Goal: Transaction & Acquisition: Purchase product/service

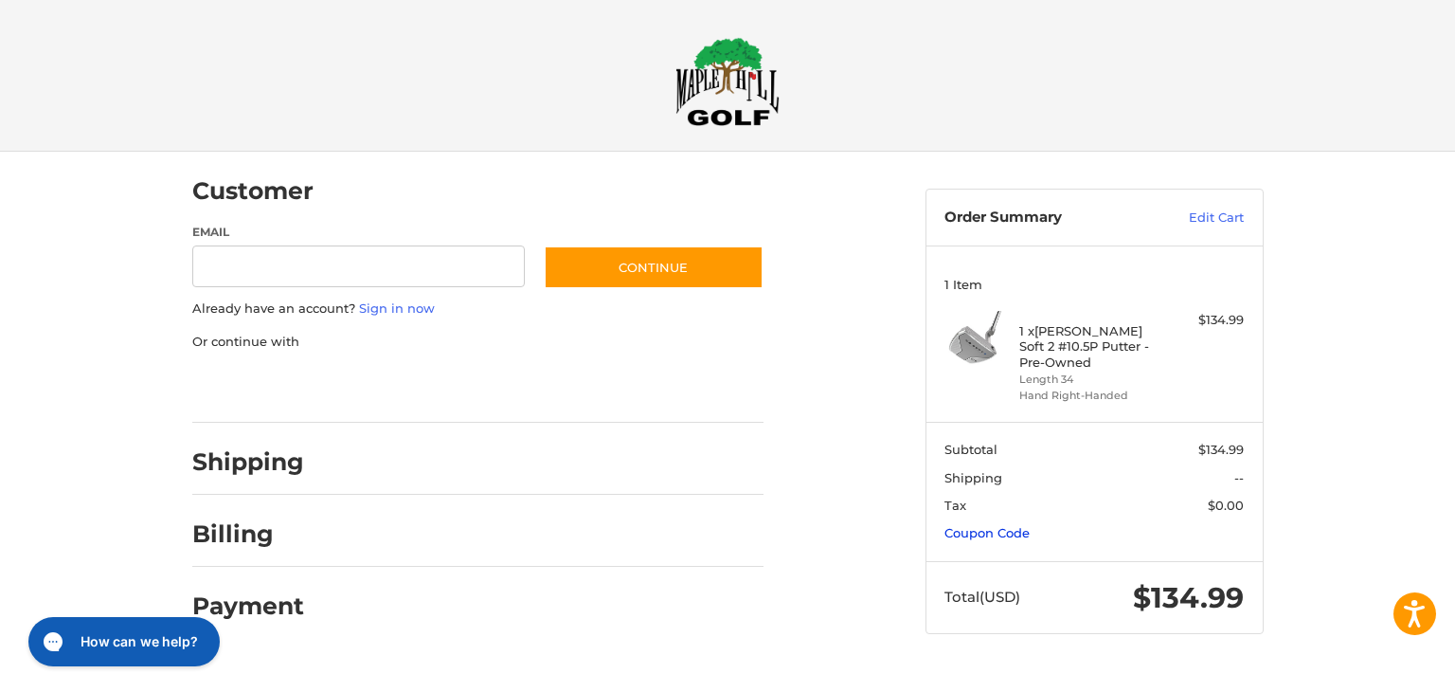
click at [1008, 532] on link "Coupon Code" at bounding box center [987, 532] width 85 height 15
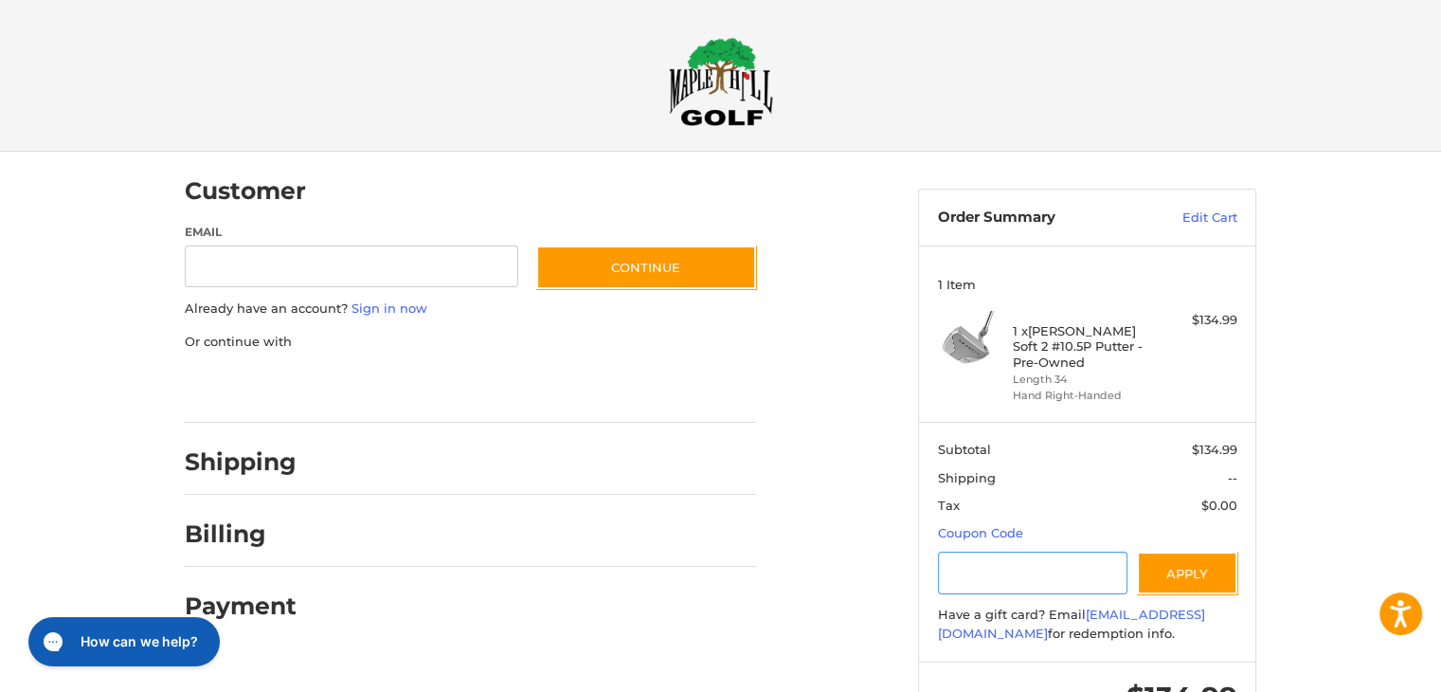
click at [1021, 568] on input "Gift Certificate or Coupon Code" at bounding box center [1033, 572] width 190 height 43
click at [1185, 571] on button "Apply" at bounding box center [1187, 572] width 100 height 43
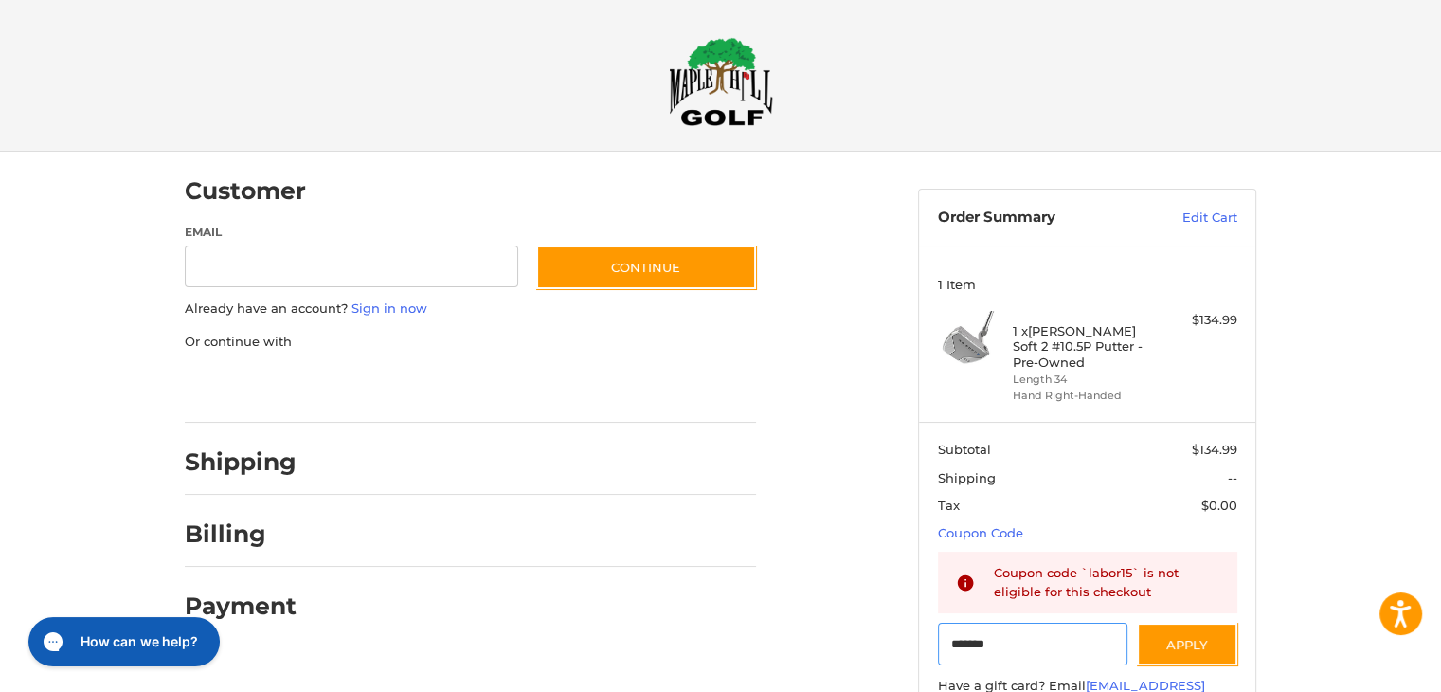
drag, startPoint x: 978, startPoint y: 649, endPoint x: 900, endPoint y: 599, distance: 92.5
click at [820, 649] on div "Customer Guest Customer Email Subscribe to our newsletter. Continue Already hav…" at bounding box center [721, 497] width 1137 height 690
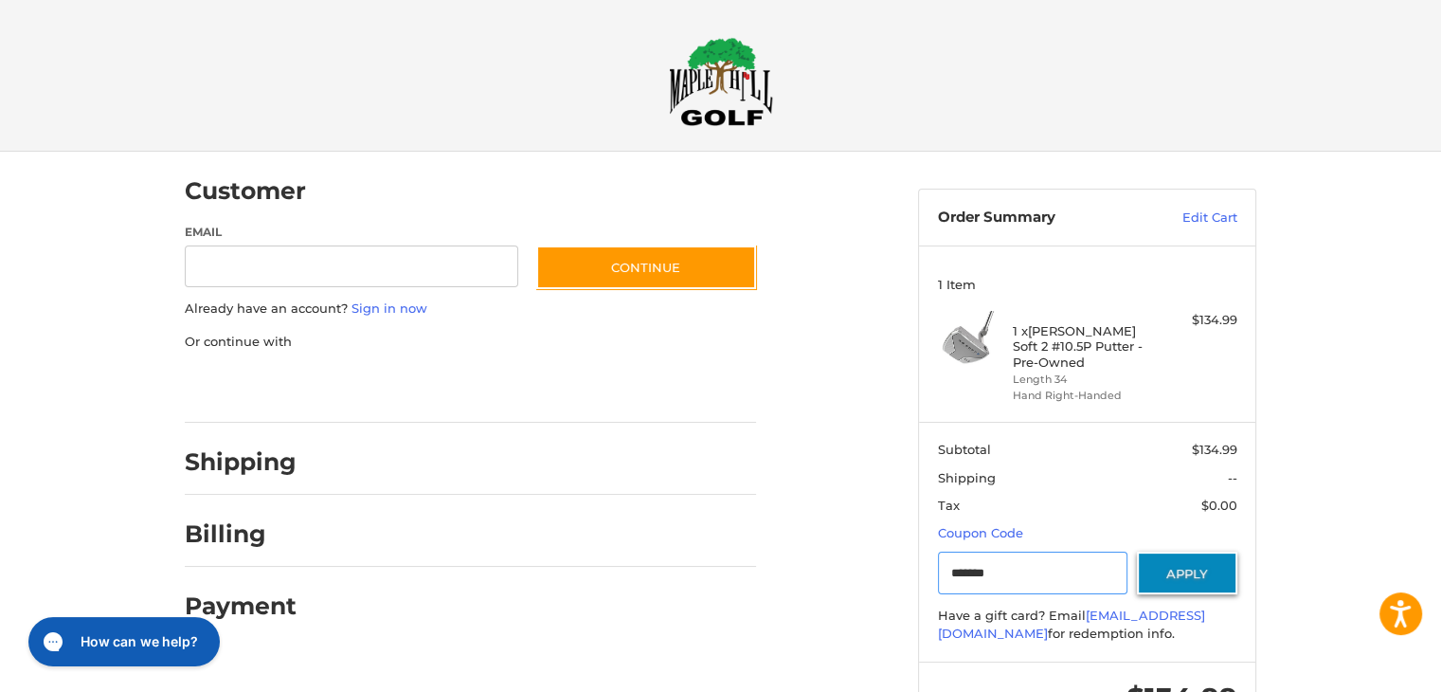
type input "*******"
click at [1204, 569] on button "Apply" at bounding box center [1187, 572] width 100 height 43
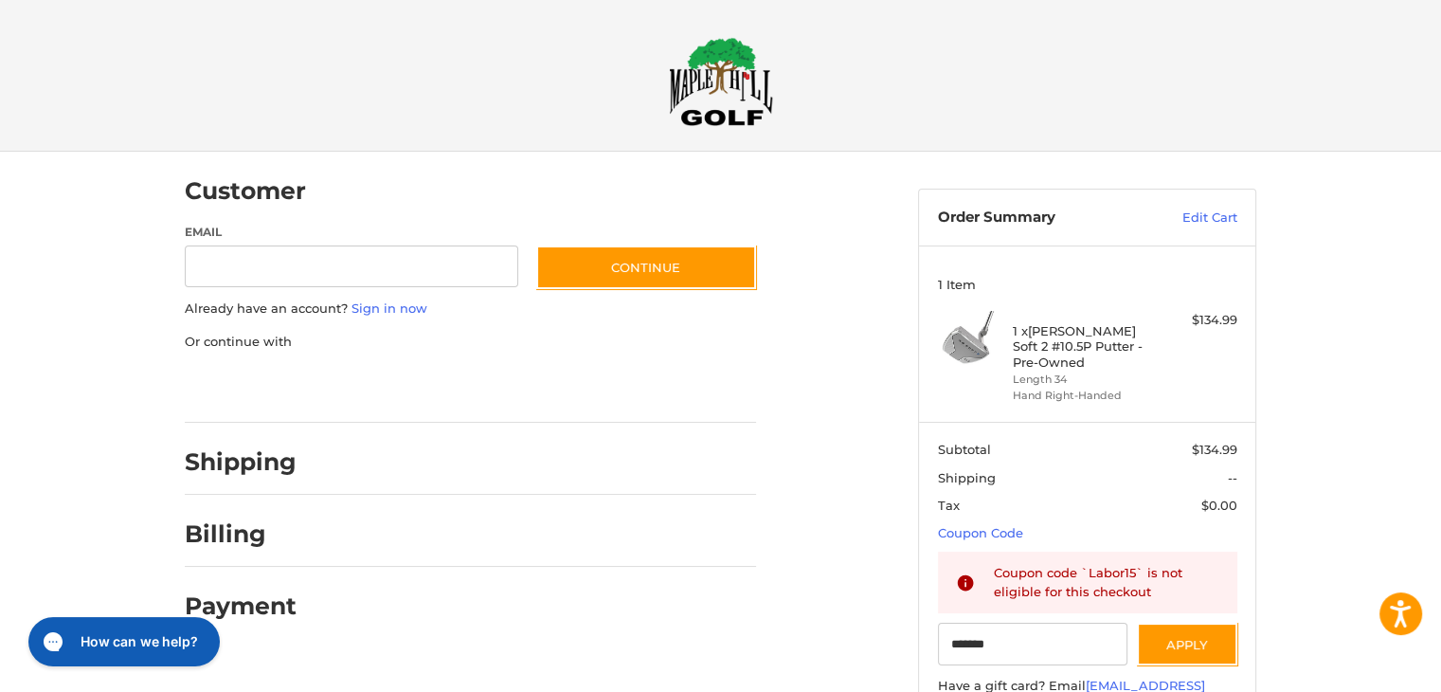
click at [1091, 351] on h4 "1 x [PERSON_NAME] Soft 2 #10.5P Putter - Pre-Owned" at bounding box center [1085, 346] width 145 height 46
drag, startPoint x: 1091, startPoint y: 351, endPoint x: 1008, endPoint y: 333, distance: 85.3
click at [1008, 333] on div "1 x [PERSON_NAME] Soft 2 #10.5P Putter - Pre-Owned Length 34 Hand Right-Handed …" at bounding box center [1087, 357] width 299 height 92
copy div "1 x [PERSON_NAME] Soft 2 #10.5P Putter"
